Goal: Information Seeking & Learning: Learn about a topic

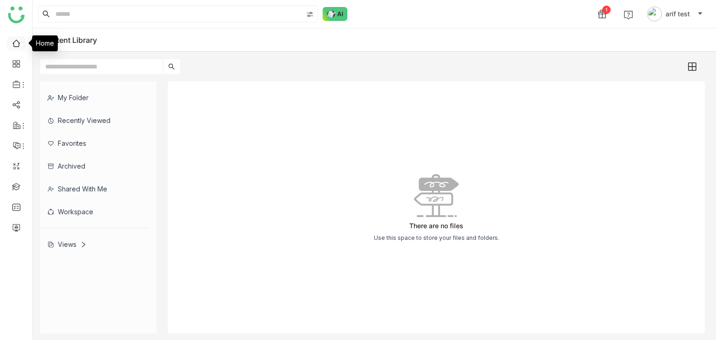
click at [12, 41] on link at bounding box center [16, 43] width 8 height 8
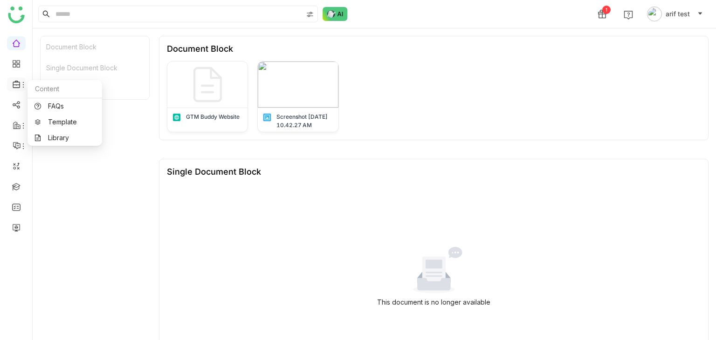
click at [16, 87] on icon at bounding box center [17, 84] width 8 height 8
click at [61, 135] on link "Library" at bounding box center [64, 138] width 61 height 7
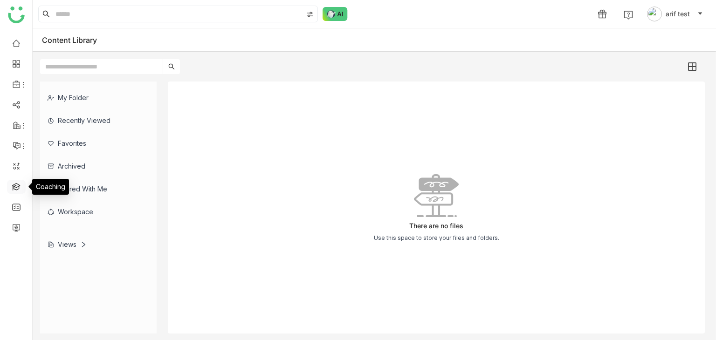
click at [12, 183] on link at bounding box center [16, 186] width 8 height 8
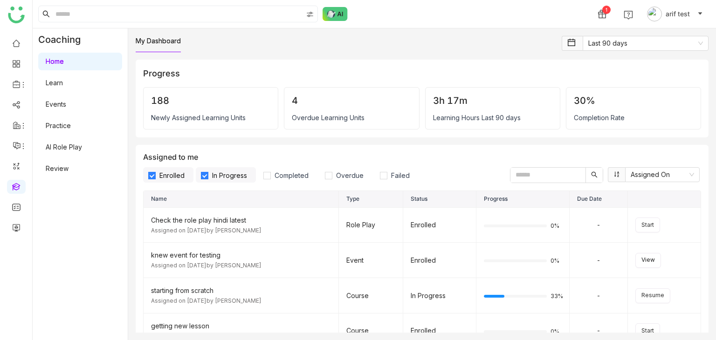
click at [63, 84] on link "Learn" at bounding box center [54, 83] width 17 height 8
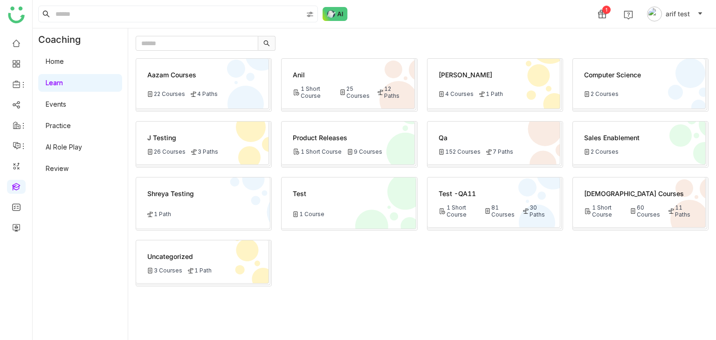
click at [468, 143] on div "Qa 152 Courses 7 Paths" at bounding box center [493, 143] width 133 height 43
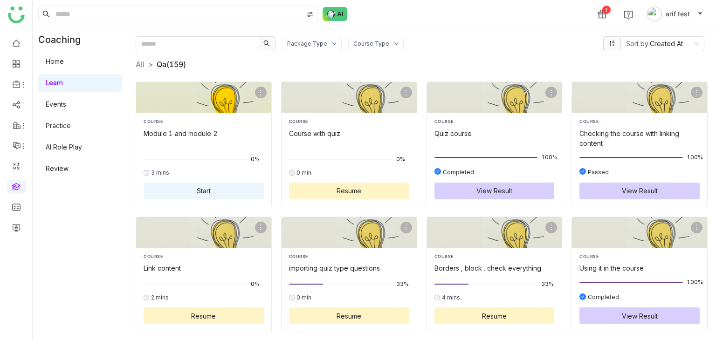
click at [187, 157] on div at bounding box center [203, 159] width 120 height 10
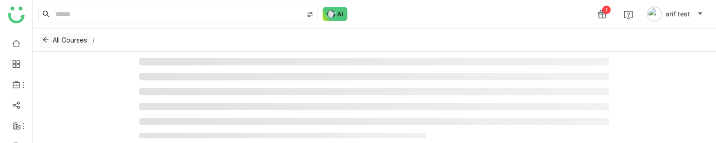
click at [45, 39] on icon at bounding box center [45, 39] width 7 height 7
